Goal: Task Accomplishment & Management: Use online tool/utility

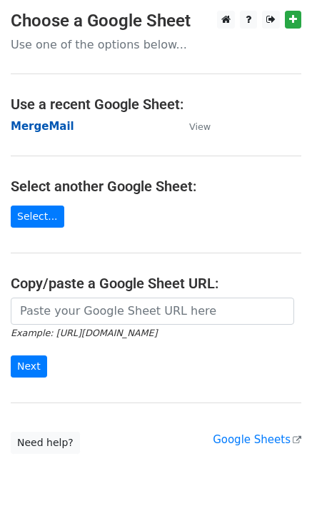
click at [36, 126] on strong "MergeMail" at bounding box center [43, 126] width 64 height 13
click at [51, 126] on strong "MergeMail" at bounding box center [43, 126] width 64 height 13
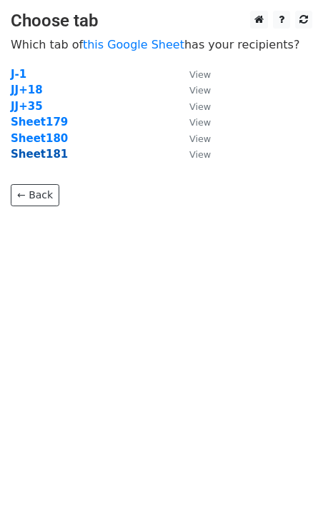
click at [46, 158] on strong "Sheet181" at bounding box center [39, 154] width 57 height 13
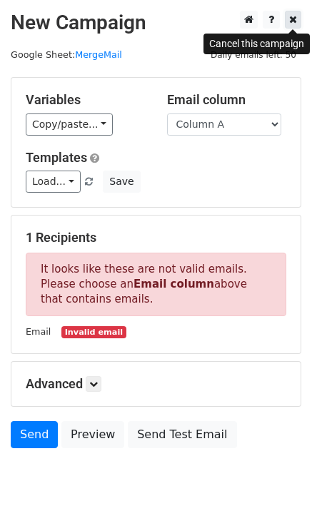
click at [294, 21] on icon at bounding box center [293, 19] width 8 height 10
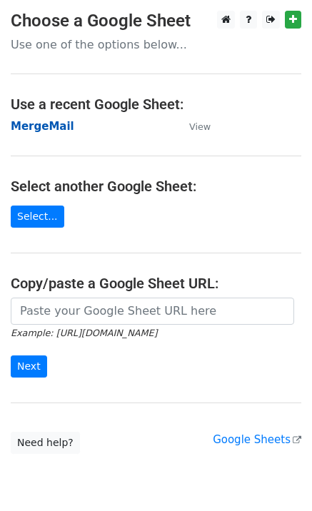
click at [54, 129] on strong "MergeMail" at bounding box center [43, 126] width 64 height 13
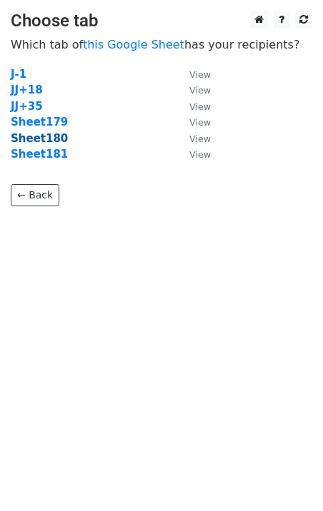
click at [51, 139] on strong "Sheet180" at bounding box center [39, 138] width 57 height 13
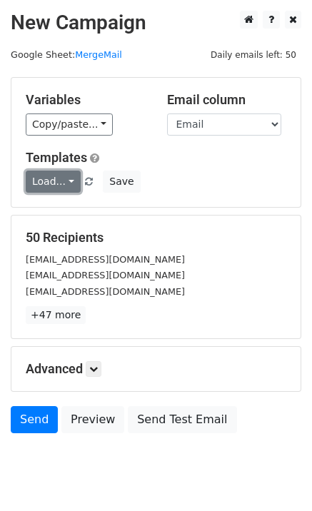
click at [46, 177] on link "Load..." at bounding box center [53, 182] width 55 height 22
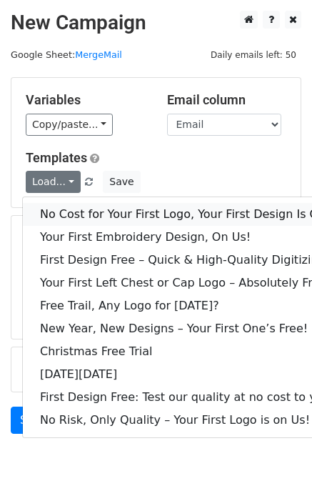
click at [76, 210] on link "No Cost for Your First Logo, Your First Design Is On Us!" at bounding box center [194, 214] width 343 height 23
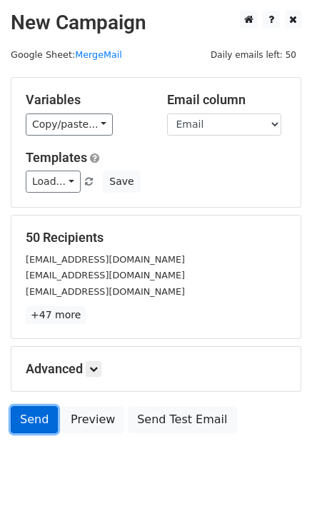
click at [24, 426] on link "Send" at bounding box center [34, 419] width 47 height 27
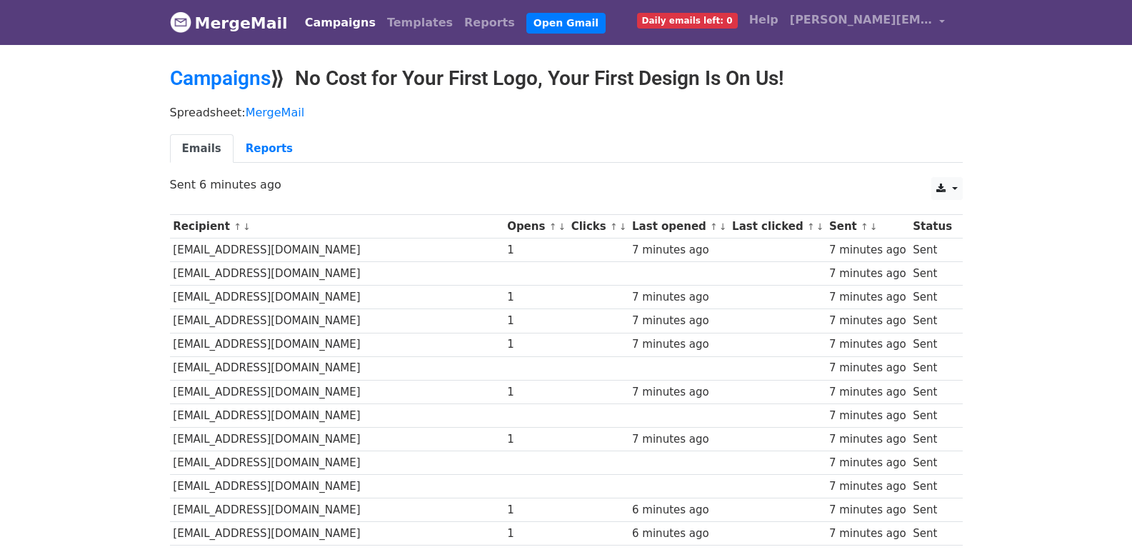
click at [396, 279] on td "impactpromotions@gmail.com" at bounding box center [337, 274] width 334 height 24
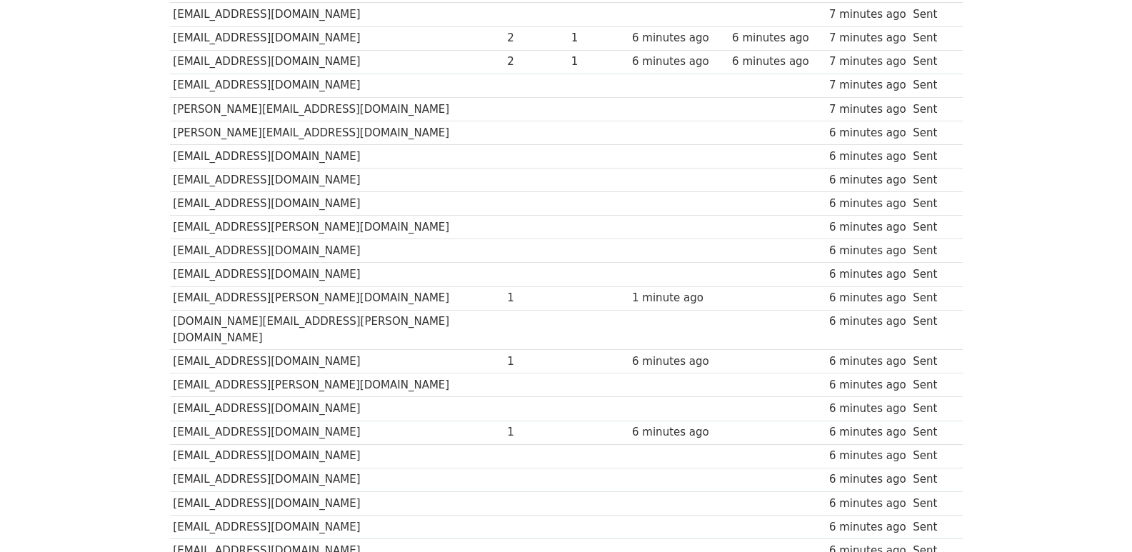
scroll to position [994, 0]
